Goal: Check status: Check status

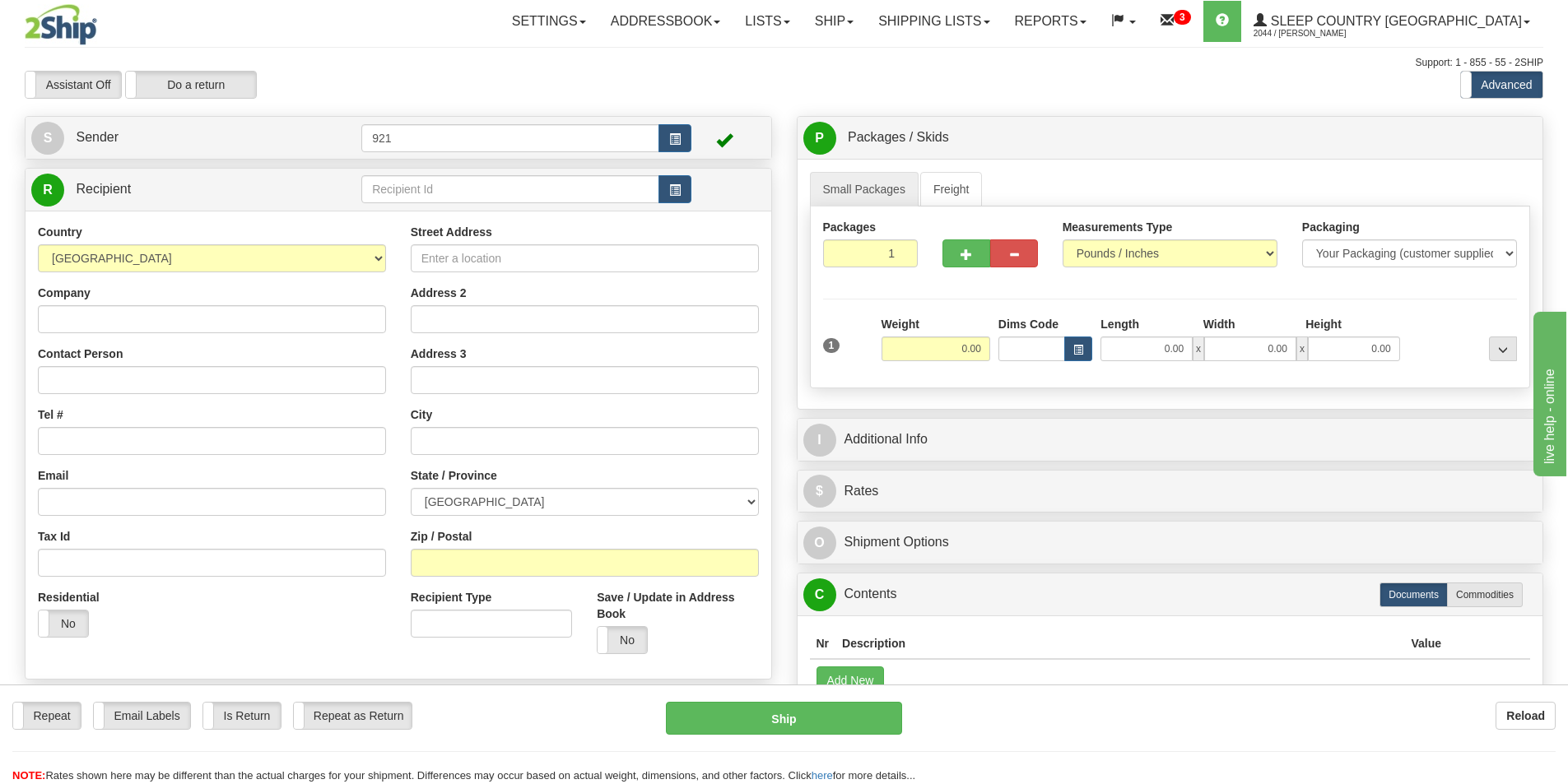
drag, startPoint x: 1388, startPoint y: 97, endPoint x: 1120, endPoint y: 97, distance: 268.0
click at [1388, 97] on div "Assistant On Assistant Off Do a return Do a return Previous Next Standard Advan…" at bounding box center [784, 84] width 1543 height 28
click at [1001, 18] on link "Shipping lists" at bounding box center [933, 21] width 136 height 41
click at [985, 76] on span "Search Shipment History" at bounding box center [921, 78] width 128 height 13
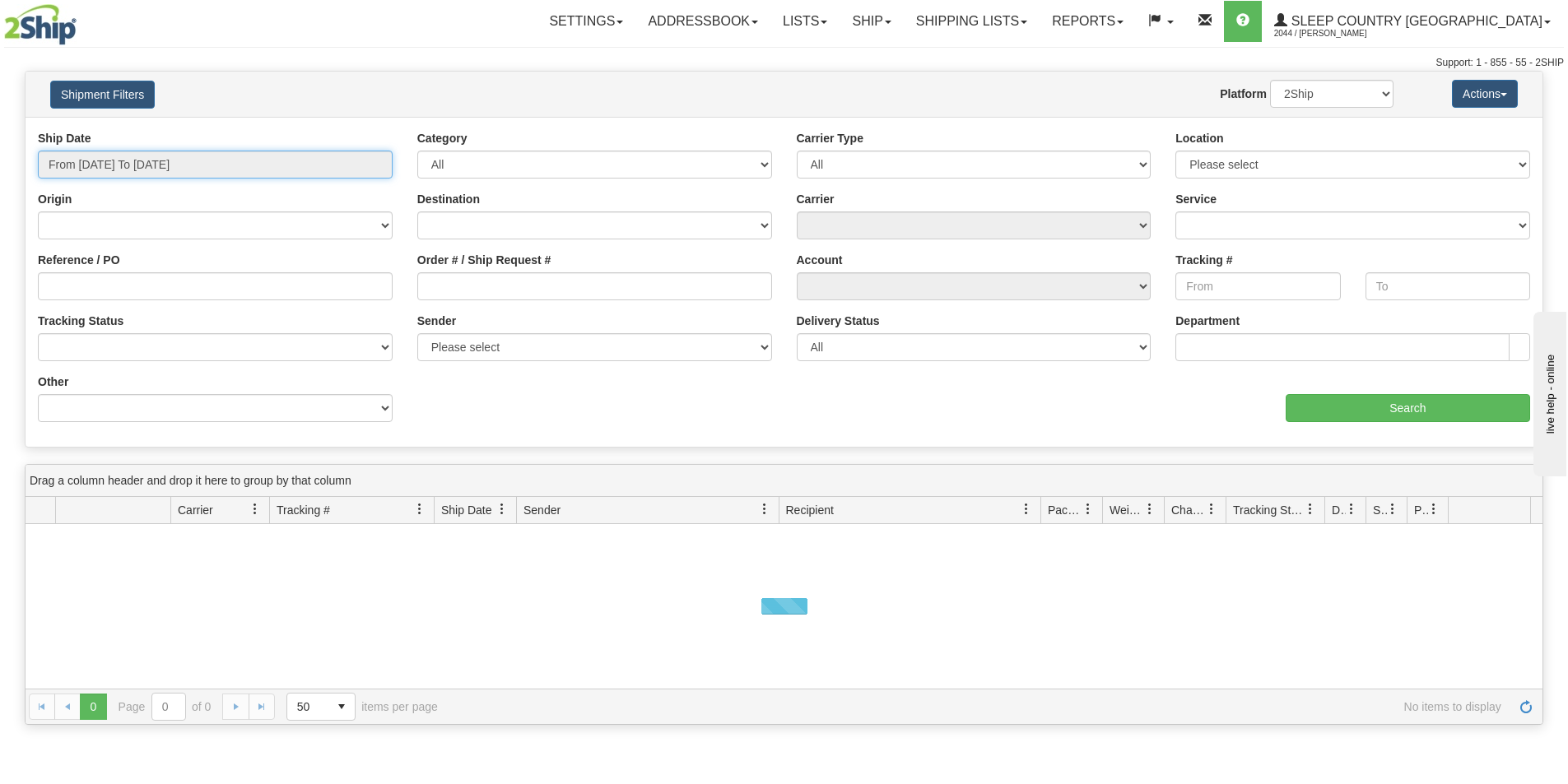
click at [230, 162] on input "From 09/22/2025 To 09/23/2025" at bounding box center [214, 164] width 354 height 28
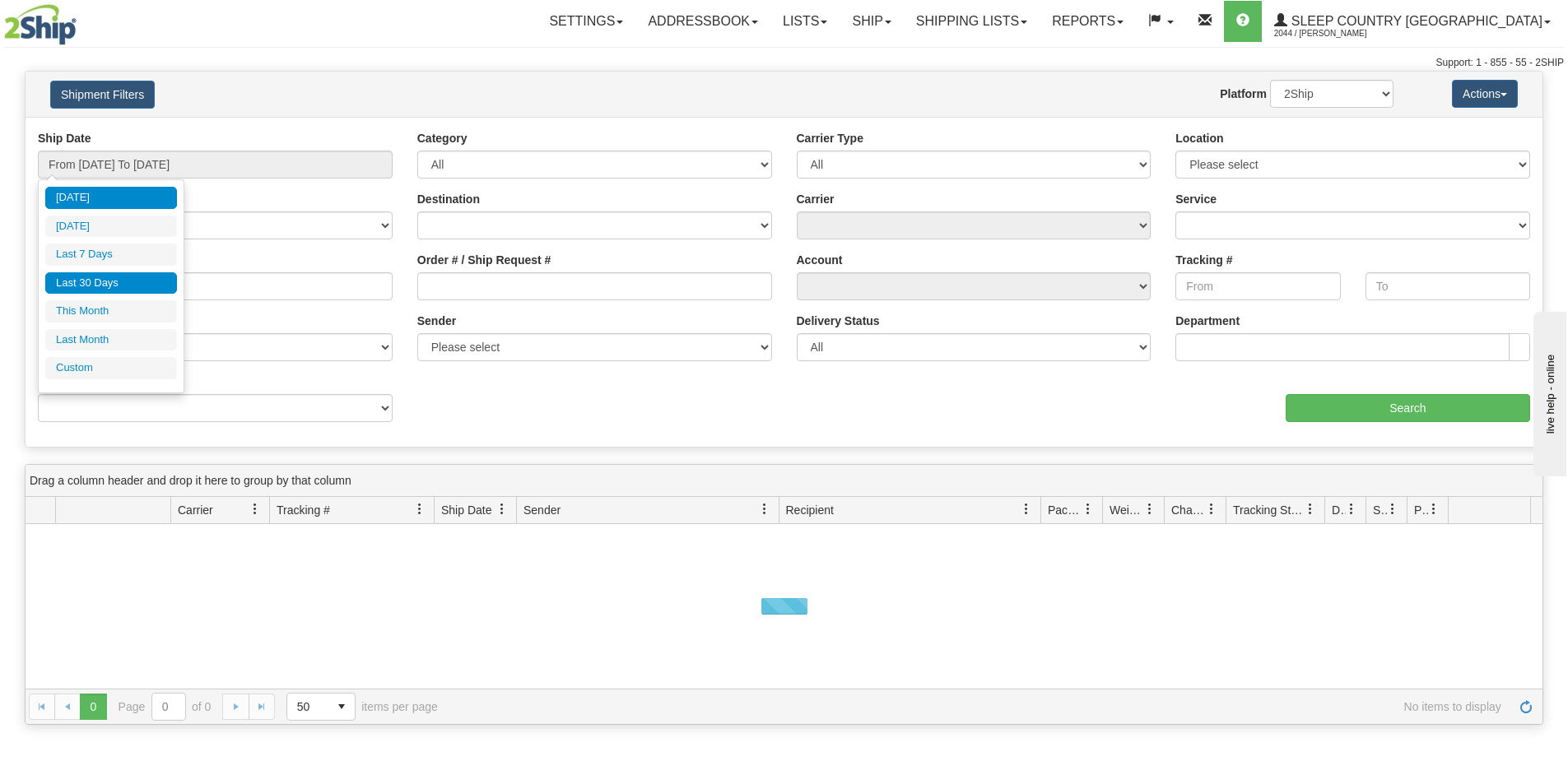
click at [124, 279] on li "Last 30 Days" at bounding box center [111, 284] width 131 height 23
type input "From 08/25/2025 To 09/23/2025"
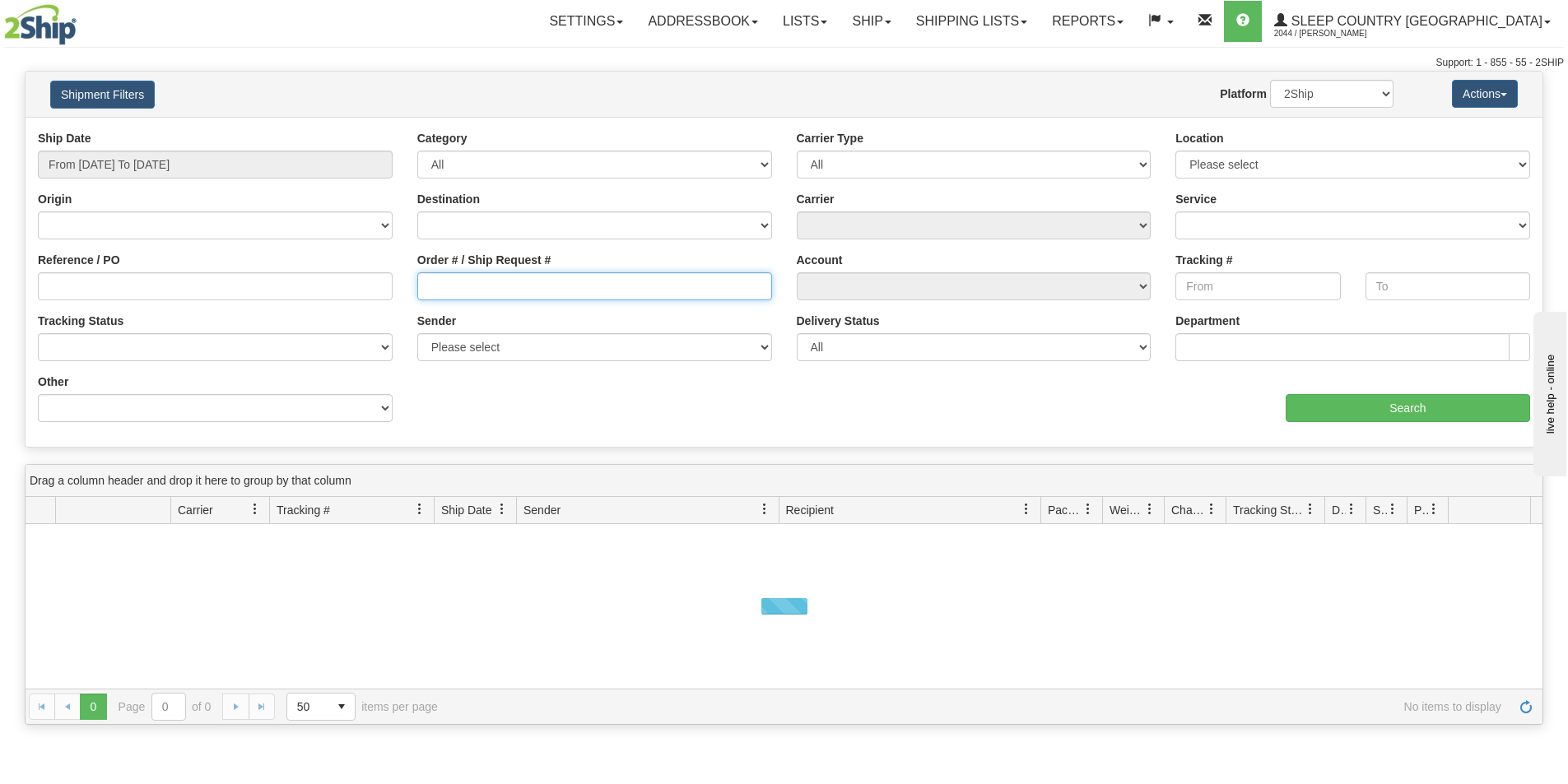
click at [563, 292] on input "Order # / Ship Request #" at bounding box center [594, 286] width 354 height 28
paste input "9002I098483"
type input "9002I098483"
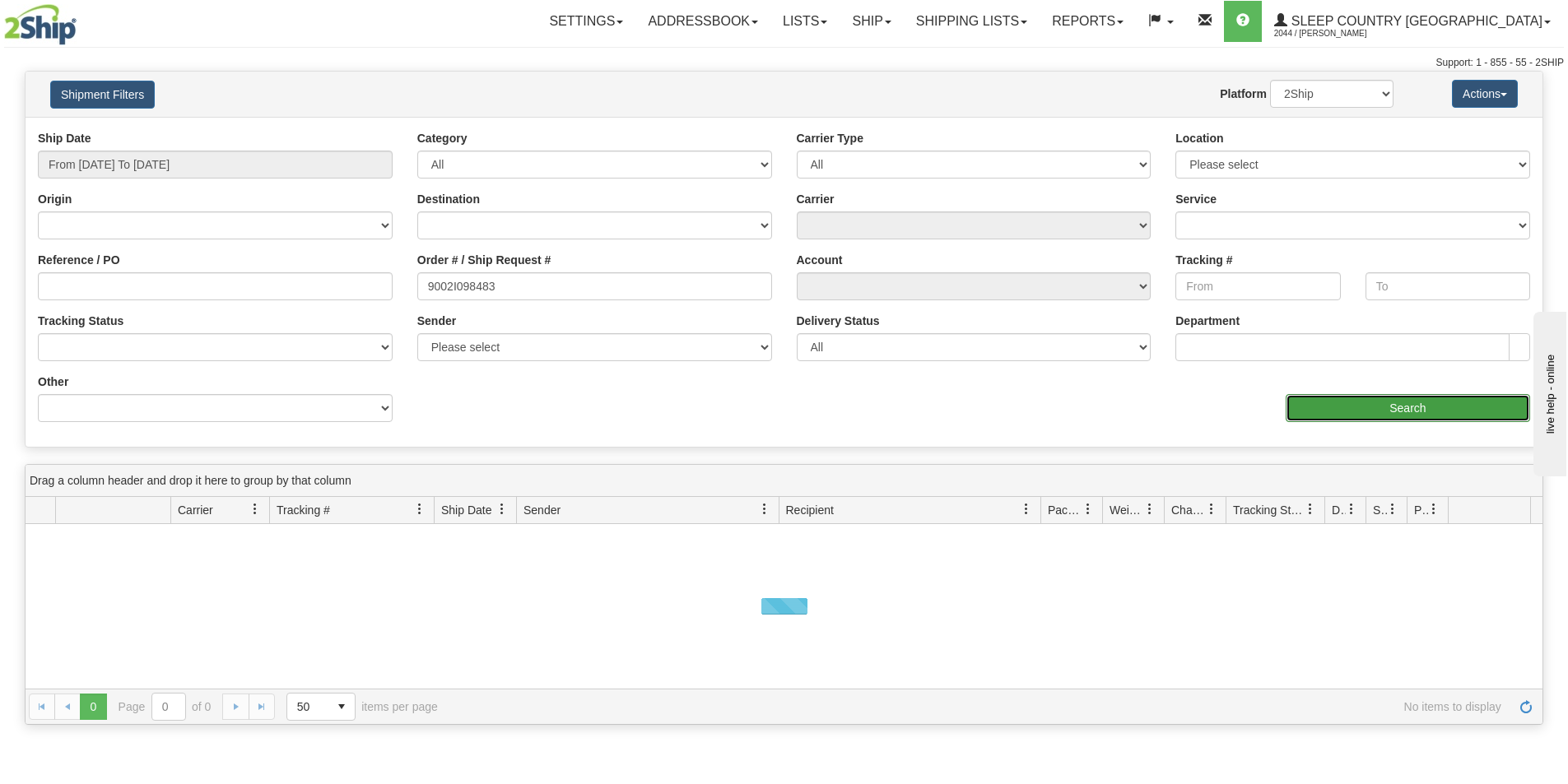
click at [1323, 409] on input "Search" at bounding box center [1407, 408] width 245 height 28
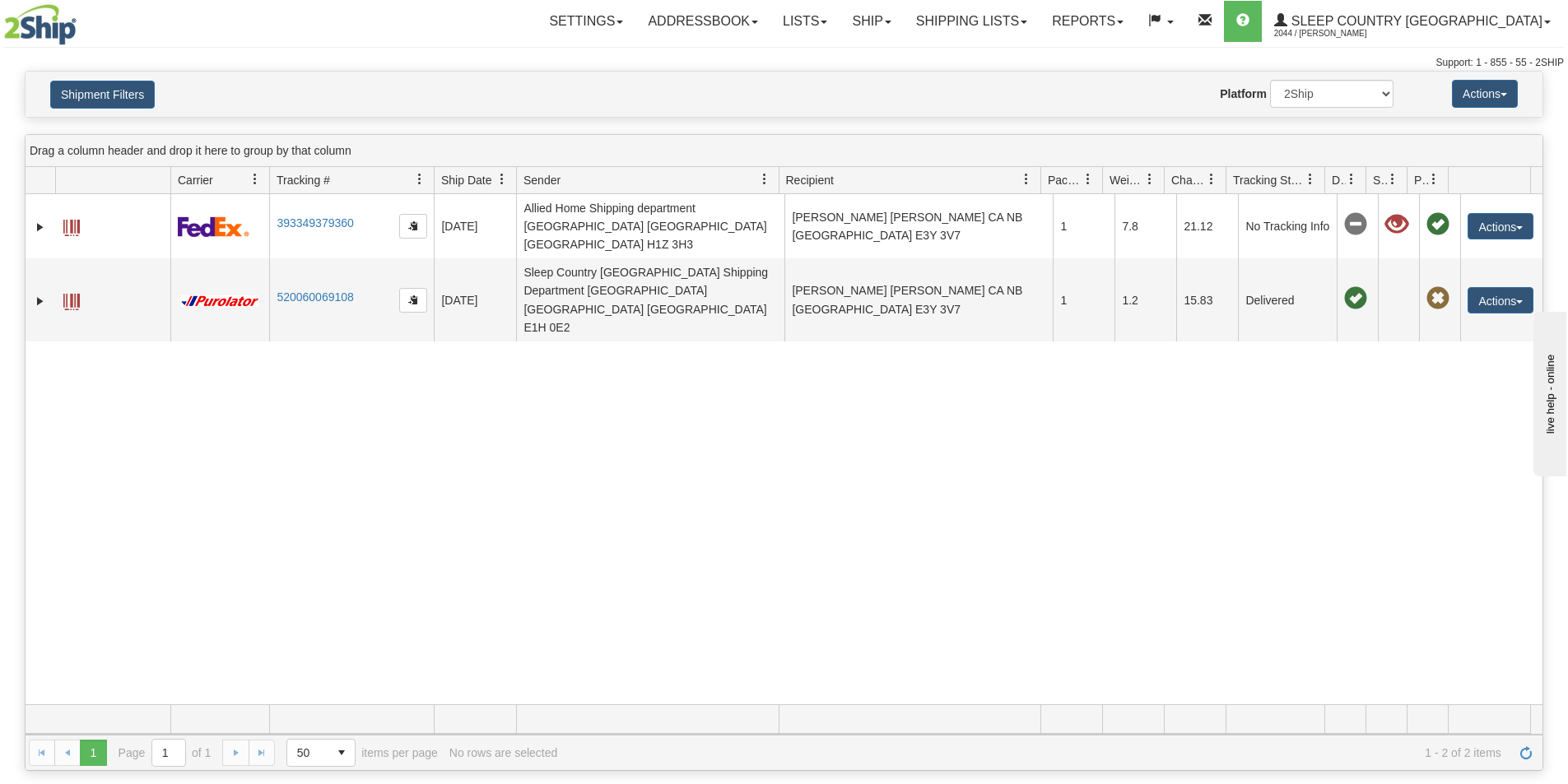
click at [165, 402] on div "31632052 2044 393349379360 09/18/2025 09/18/2025 12:13:57 PM Allied Home Shippi…" at bounding box center [784, 449] width 1517 height 510
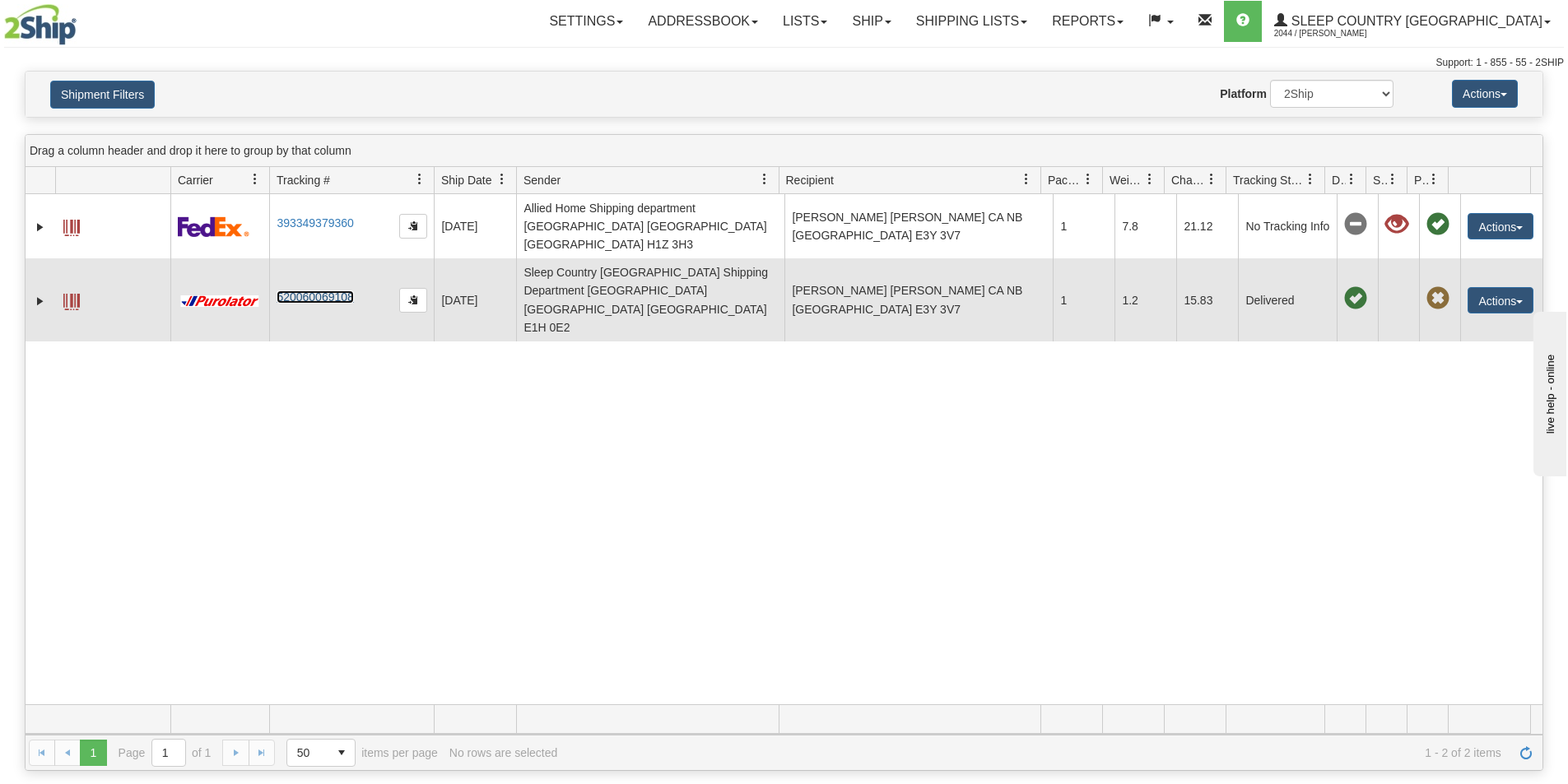
click at [340, 291] on link "520060069108" at bounding box center [315, 297] width 77 height 13
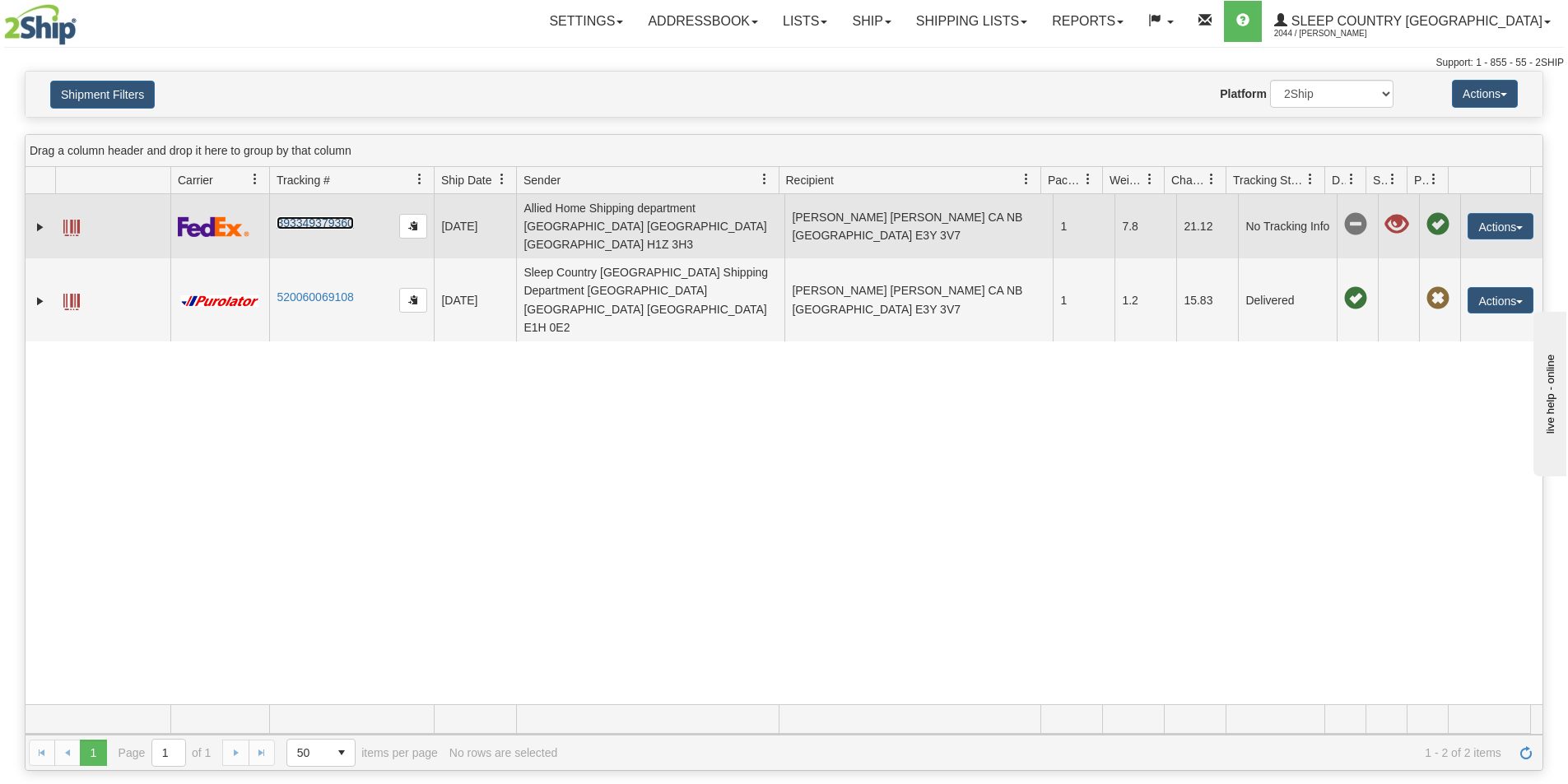
click at [321, 223] on link "393349379360" at bounding box center [315, 223] width 77 height 13
